Goal: Navigation & Orientation: Find specific page/section

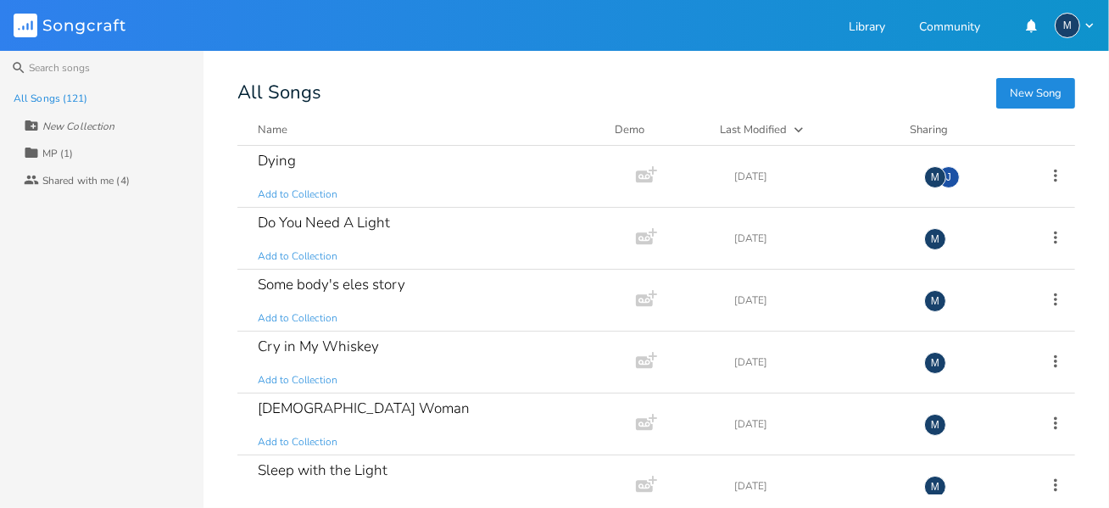
scroll to position [1780, 0]
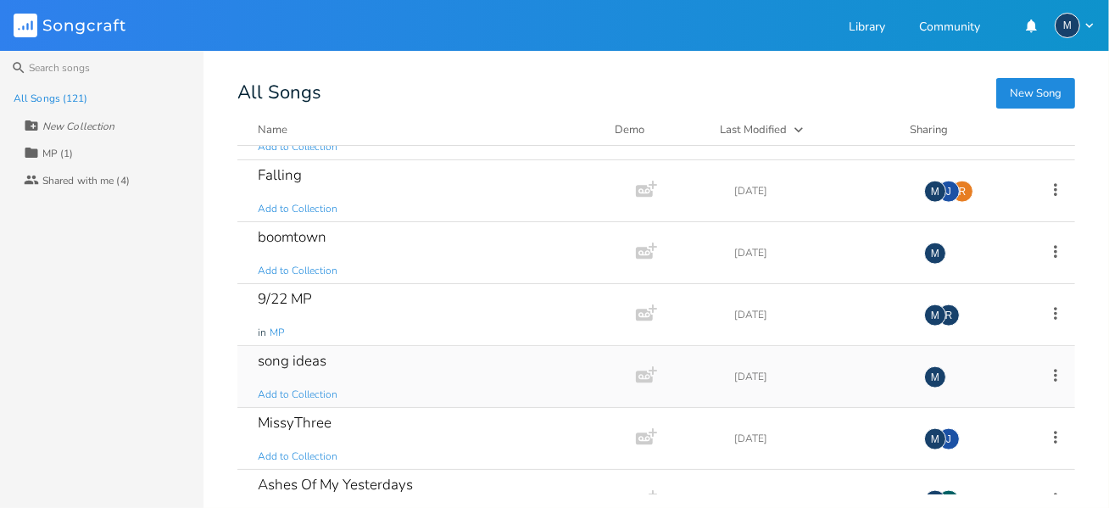
click at [286, 354] on div "song ideas" at bounding box center [292, 361] width 69 height 14
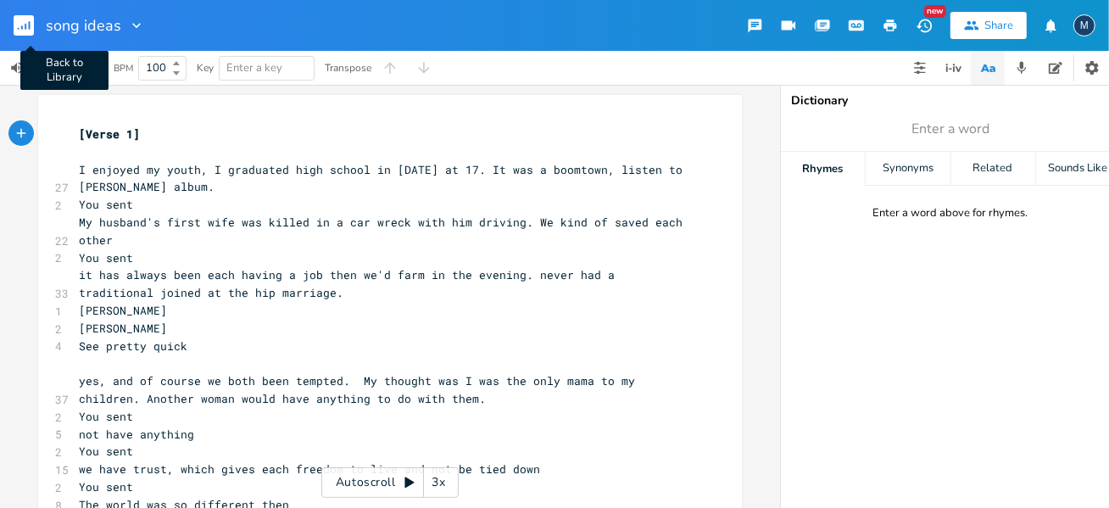
click at [25, 19] on rect "button" at bounding box center [24, 25] width 20 height 20
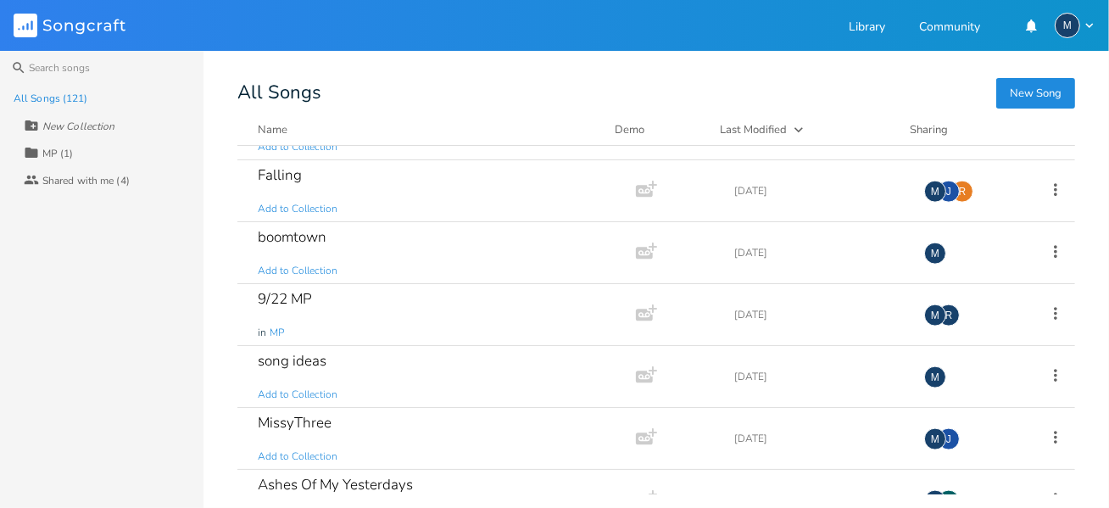
scroll to position [1865, 0]
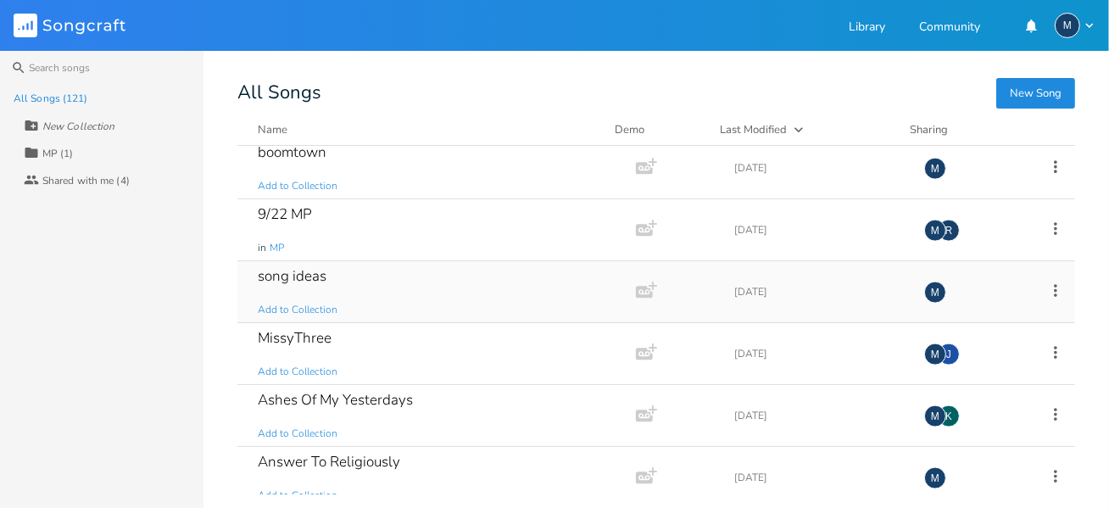
click at [1047, 281] on icon at bounding box center [1055, 290] width 19 height 19
click at [955, 450] on span "[PERSON_NAME]" at bounding box center [939, 452] width 46 height 12
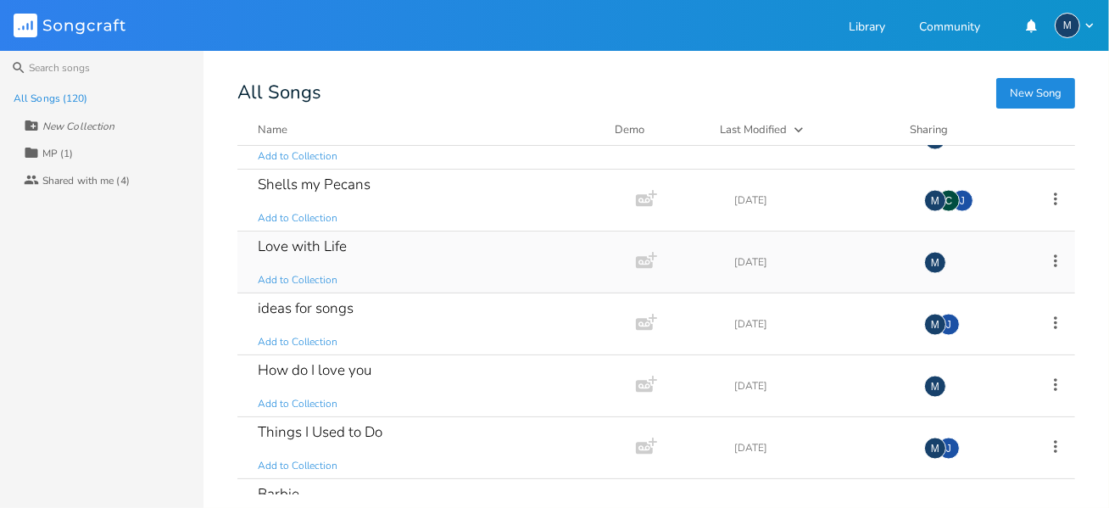
scroll to position [2289, 0]
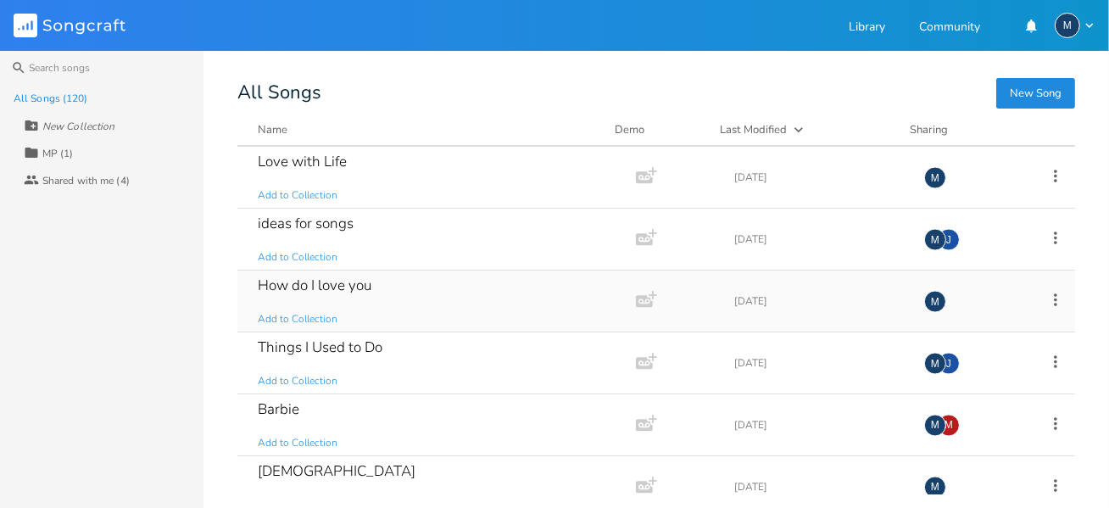
click at [348, 278] on div "How do I love you" at bounding box center [315, 285] width 114 height 14
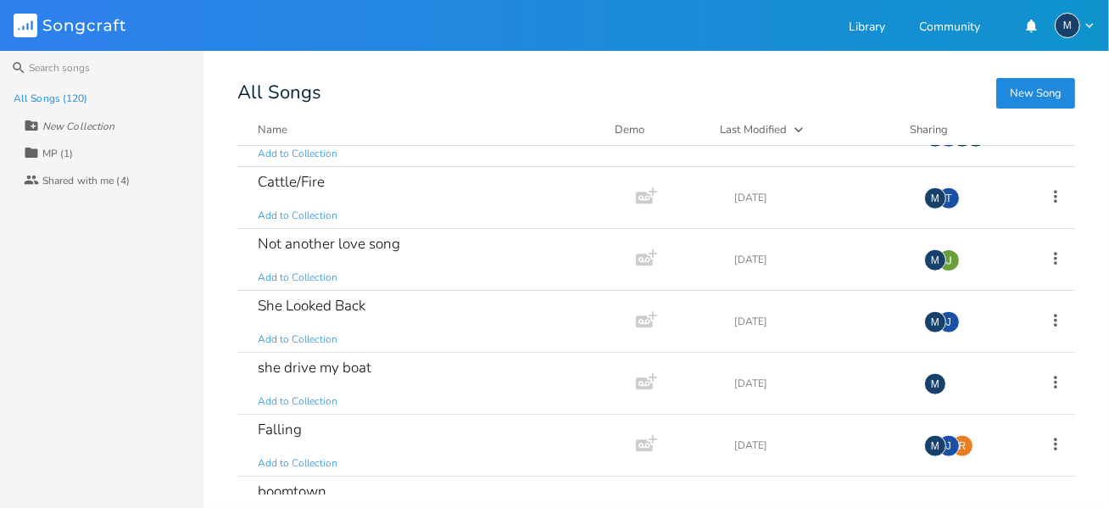
scroll to position [1695, 0]
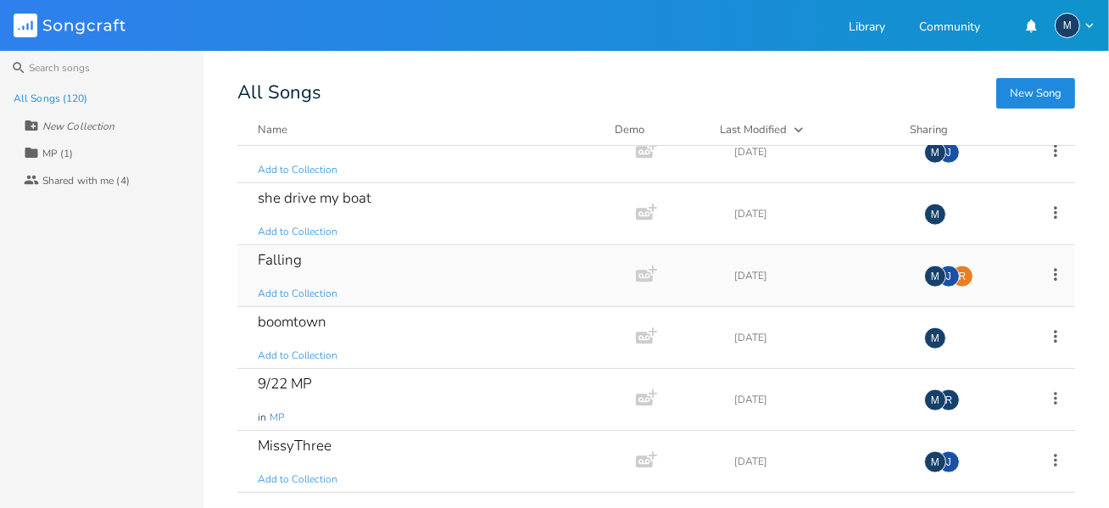
click at [275, 253] on div "Falling" at bounding box center [280, 260] width 44 height 14
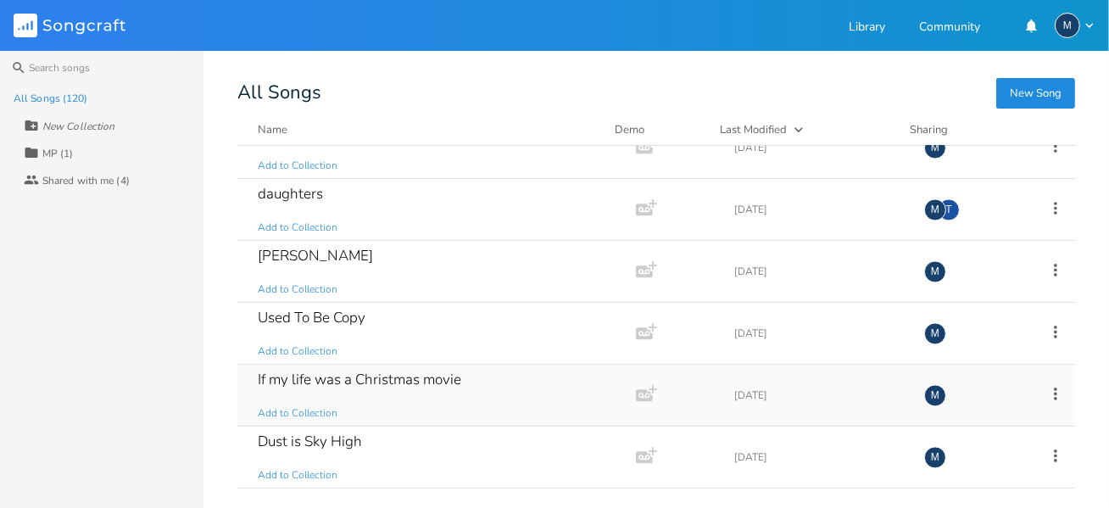
scroll to position [2458, 0]
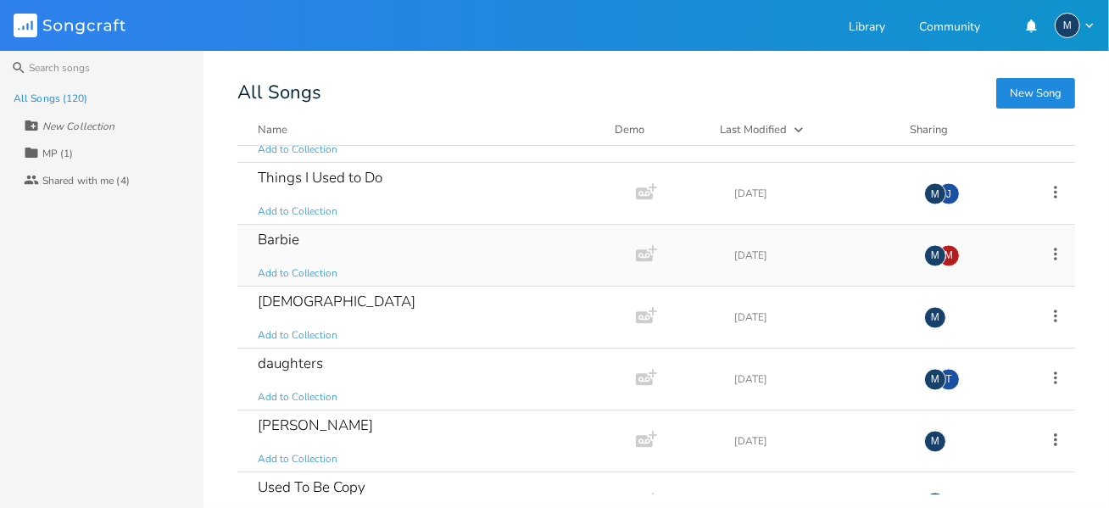
click at [276, 232] on div "Barbie" at bounding box center [279, 239] width 42 height 14
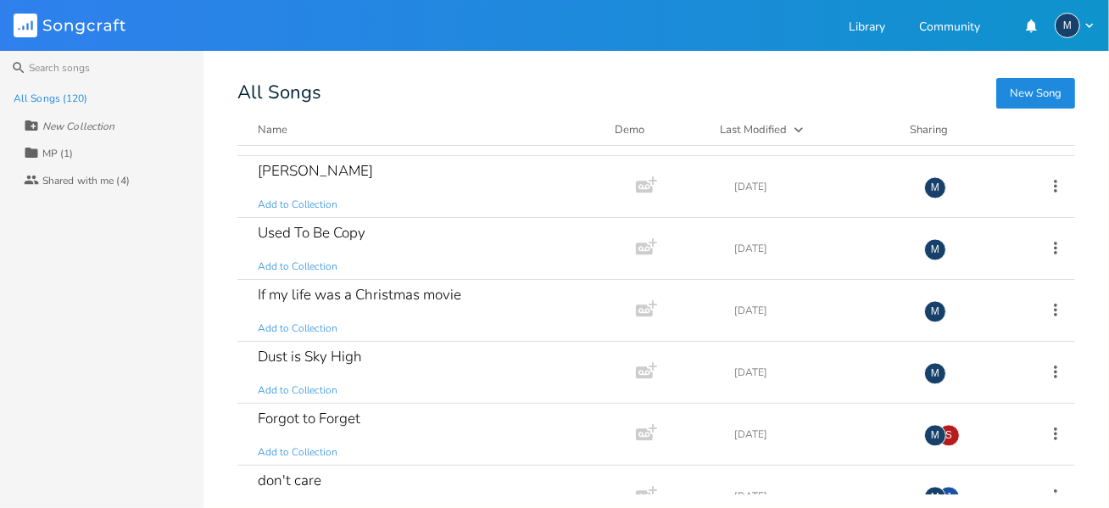
scroll to position [2798, 0]
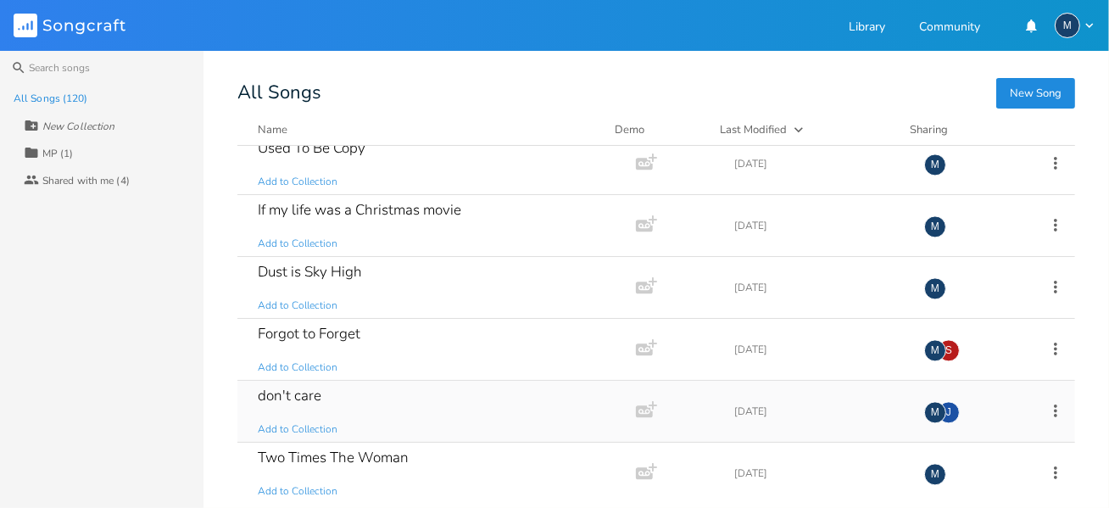
click at [319, 388] on div "don't care" at bounding box center [290, 395] width 64 height 14
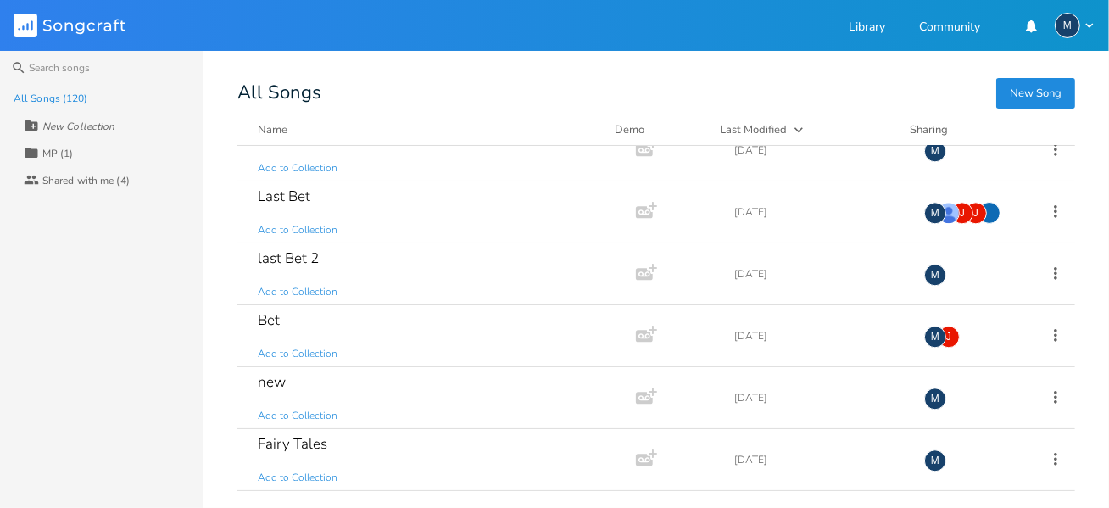
scroll to position [3476, 0]
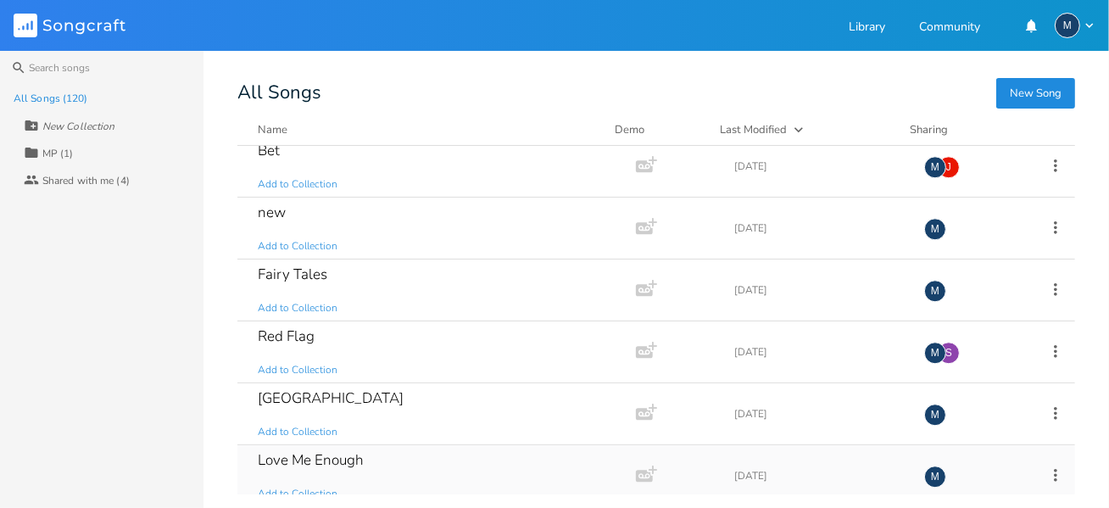
click at [310, 453] on div "Love Me Enough" at bounding box center [311, 460] width 106 height 14
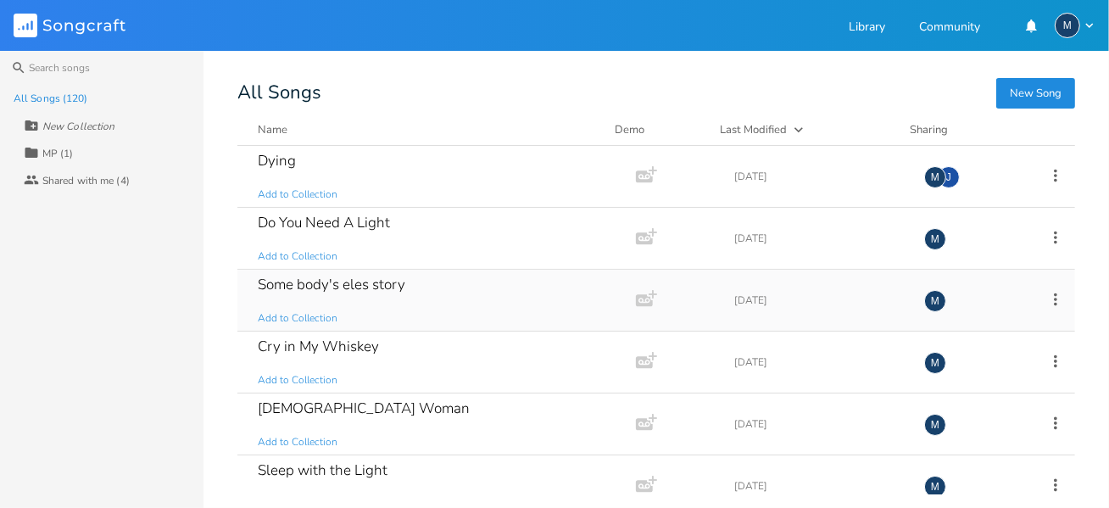
scroll to position [85, 0]
